Goal: Information Seeking & Learning: Find specific fact

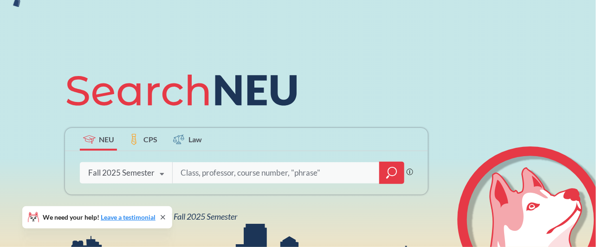
scroll to position [123, 0]
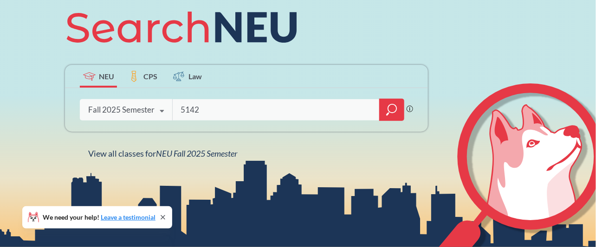
type input "5142"
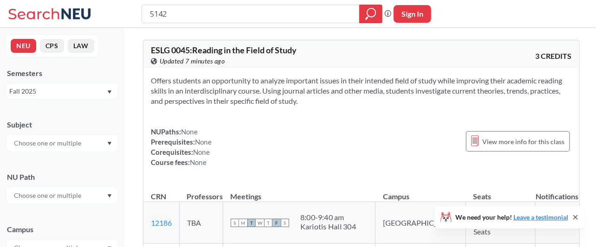
drag, startPoint x: 187, startPoint y: 11, endPoint x: 114, endPoint y: 17, distance: 74.0
click at [114, 17] on div "5142 Phrase search guarantees the exact search appears in the results. Ex. If y…" at bounding box center [298, 14] width 596 height 28
type input "5125"
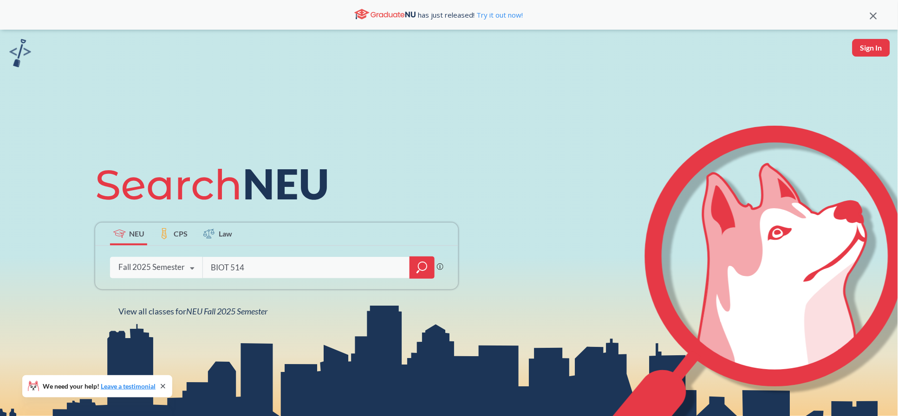
type input "BIOT 5145"
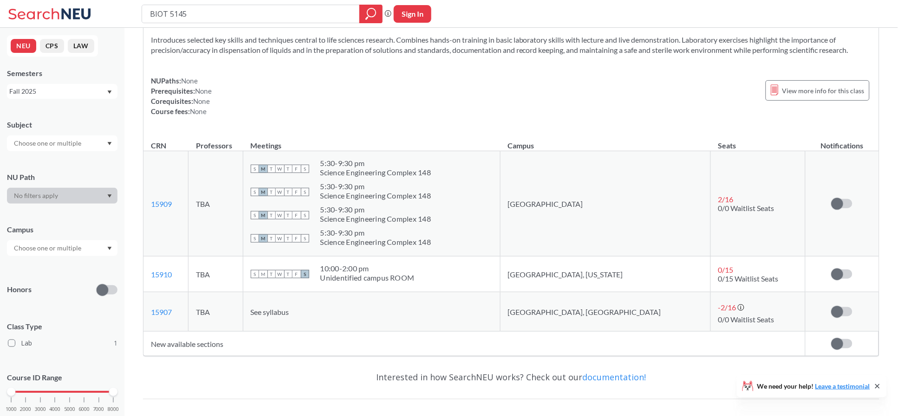
scroll to position [62, 0]
